Goal: Task Accomplishment & Management: Manage account settings

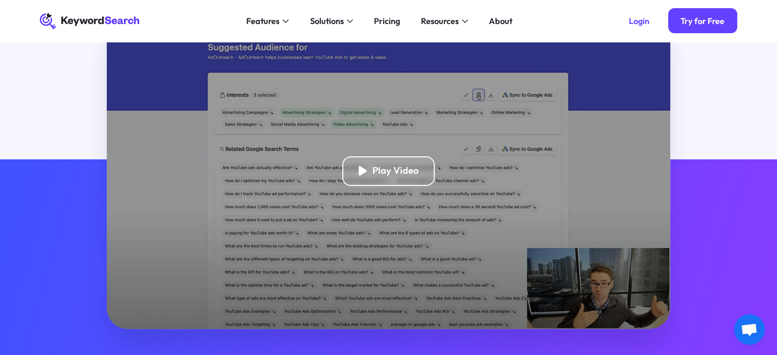
scroll to position [240, 0]
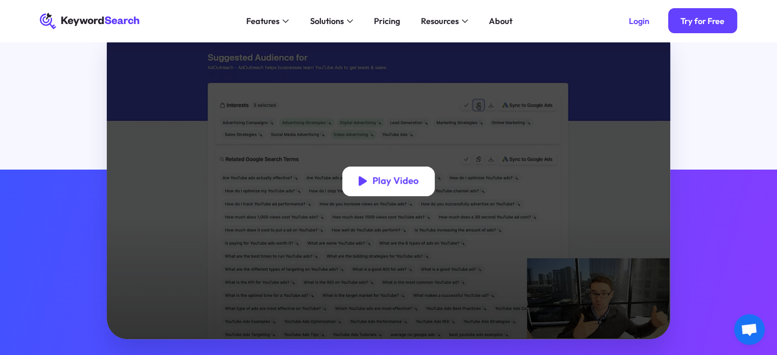
click at [382, 186] on div "Play Video" at bounding box center [396, 181] width 46 height 12
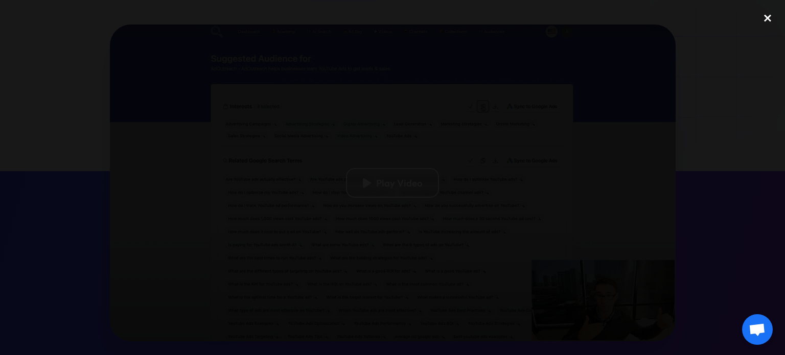
click at [769, 17] on div "close lightbox" at bounding box center [767, 18] width 35 height 22
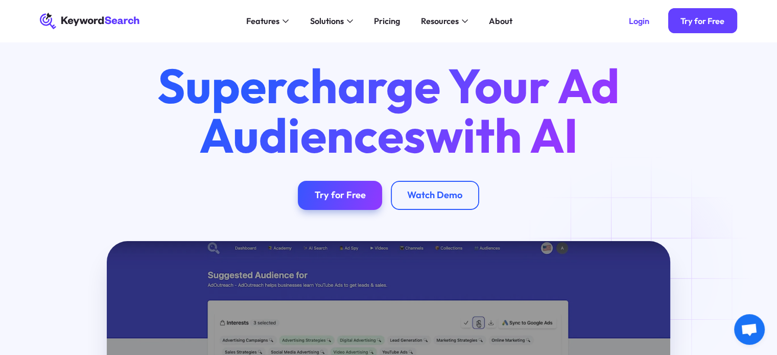
scroll to position [0, 0]
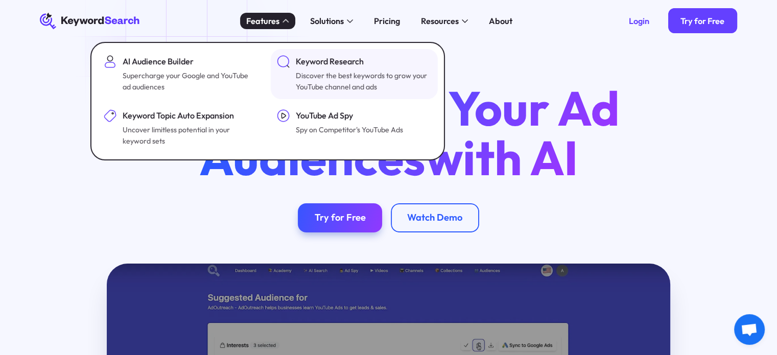
click at [312, 67] on div "Keyword Research" at bounding box center [362, 61] width 133 height 13
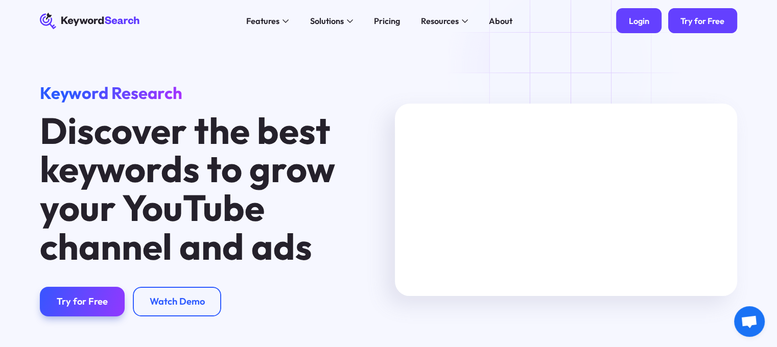
click at [638, 20] on div "Login" at bounding box center [639, 21] width 20 height 10
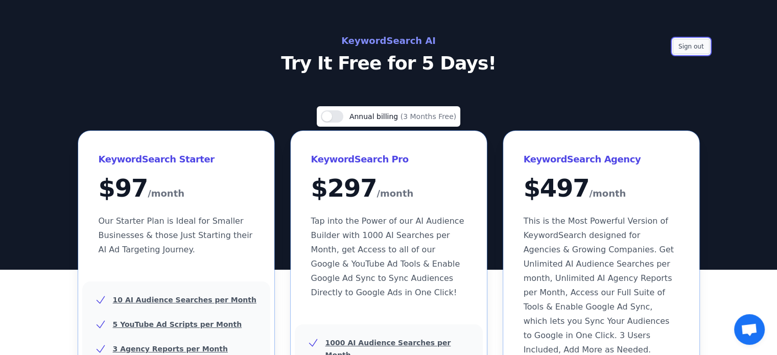
click at [694, 43] on button "Sign out" at bounding box center [691, 46] width 37 height 15
